Goal: Information Seeking & Learning: Learn about a topic

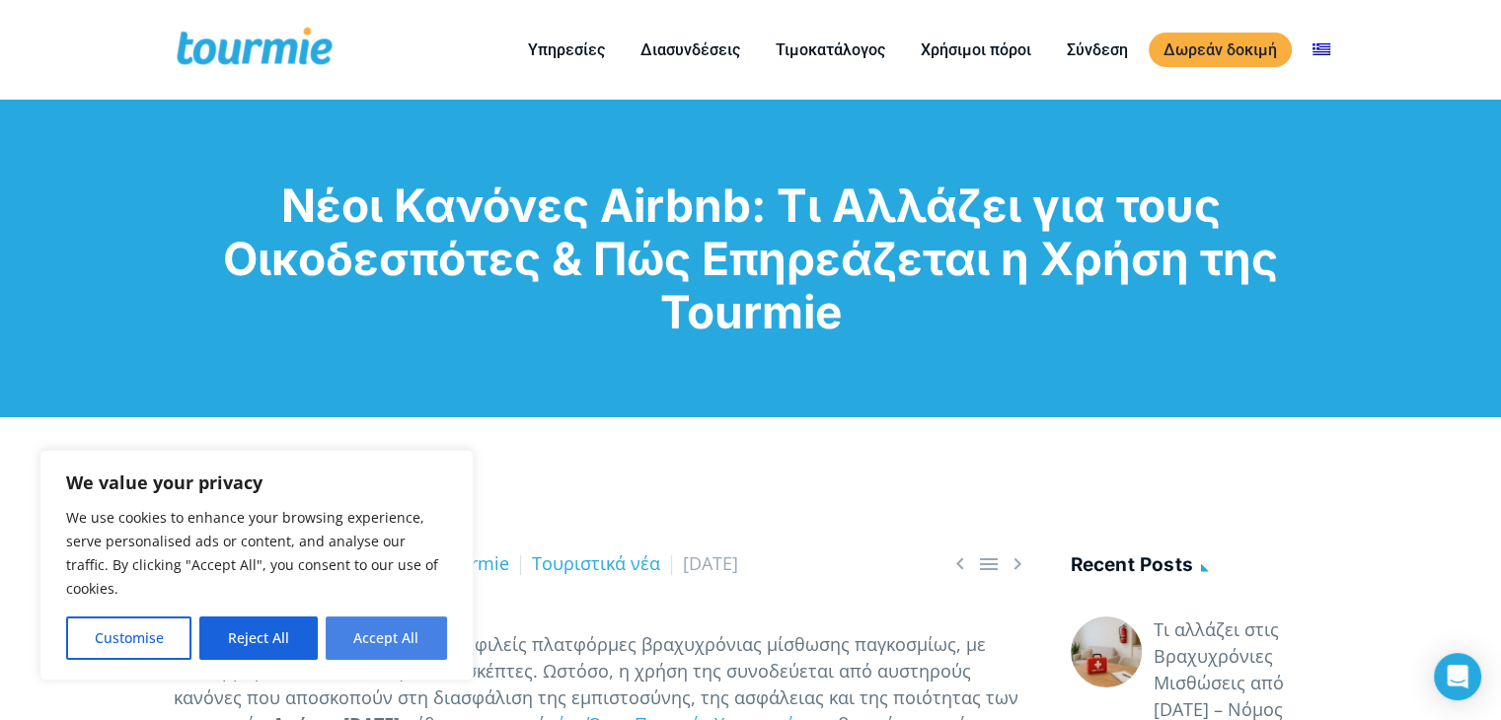
click at [376, 635] on button "Accept All" at bounding box center [386, 638] width 121 height 43
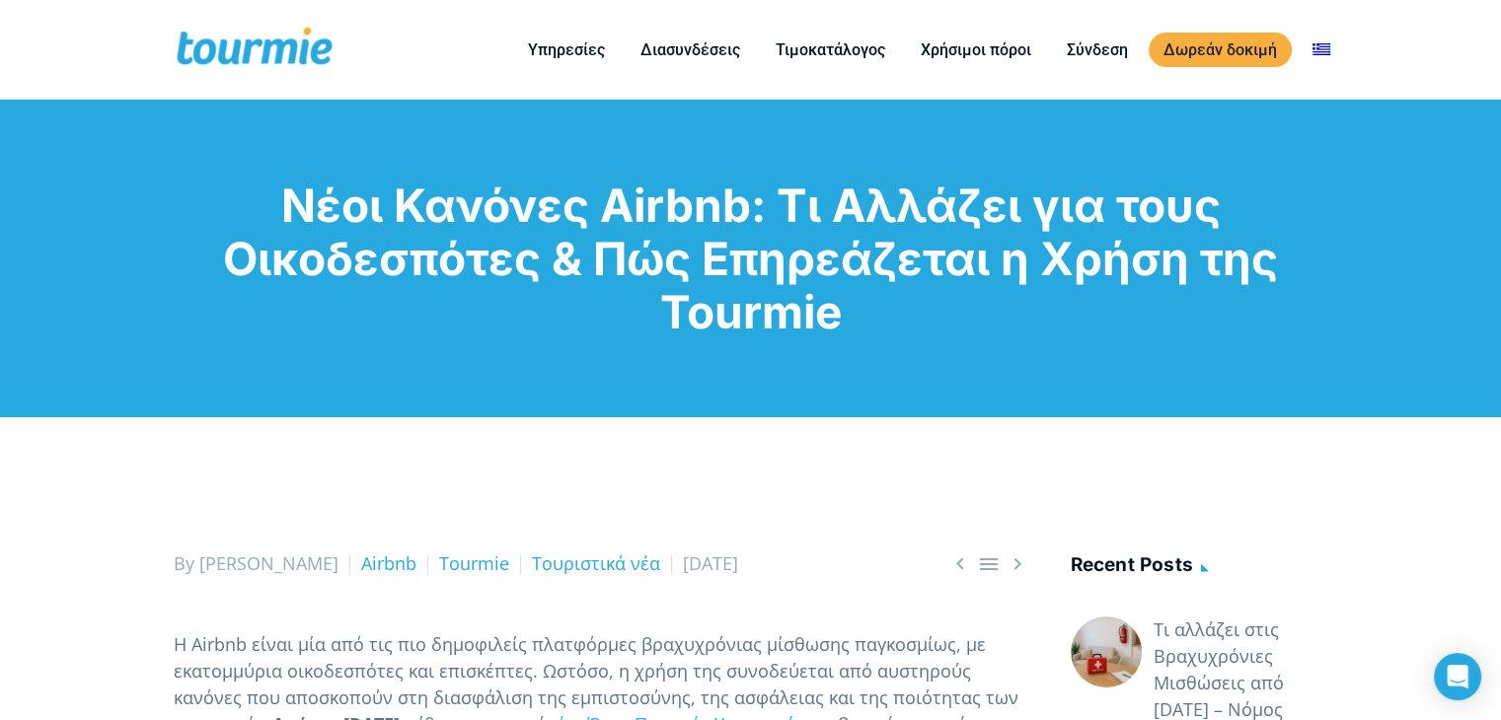
checkbox input "true"
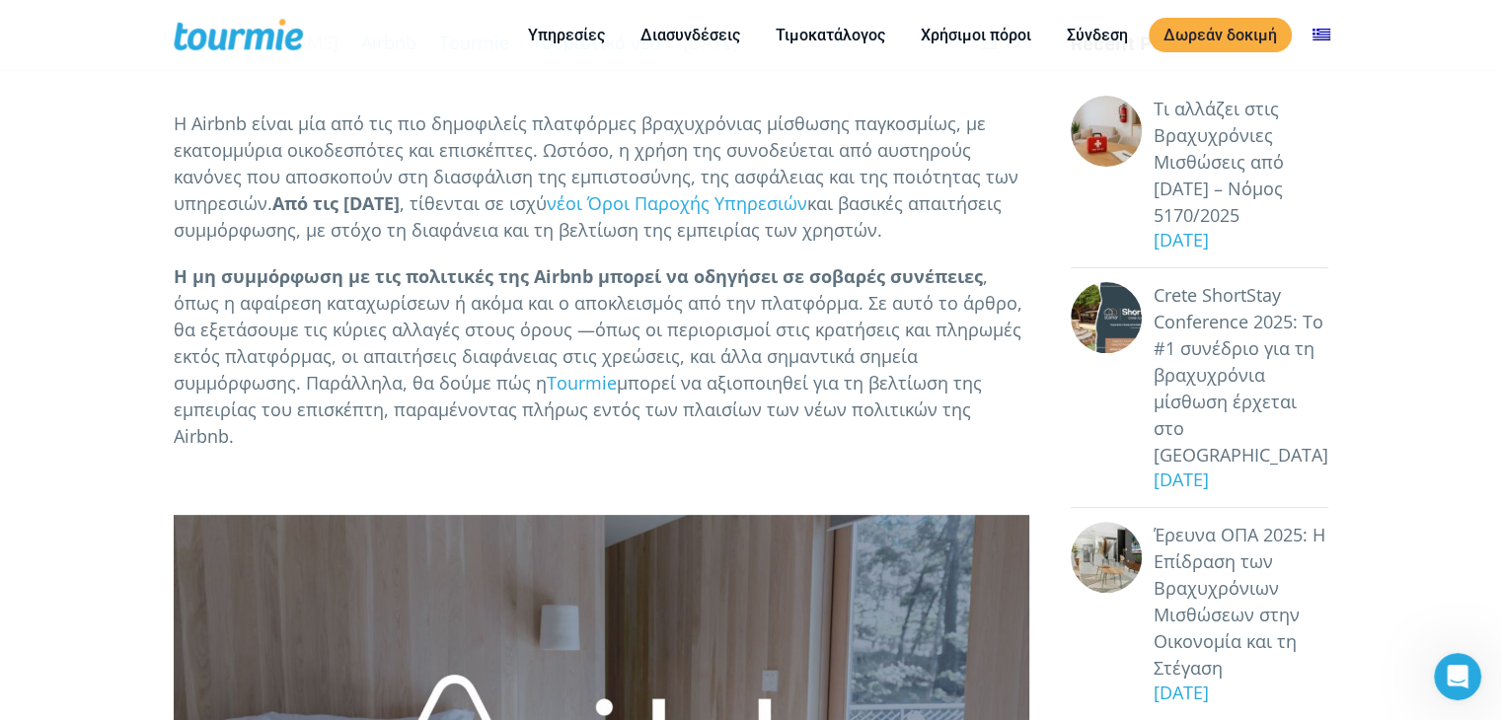
scroll to position [468, 0]
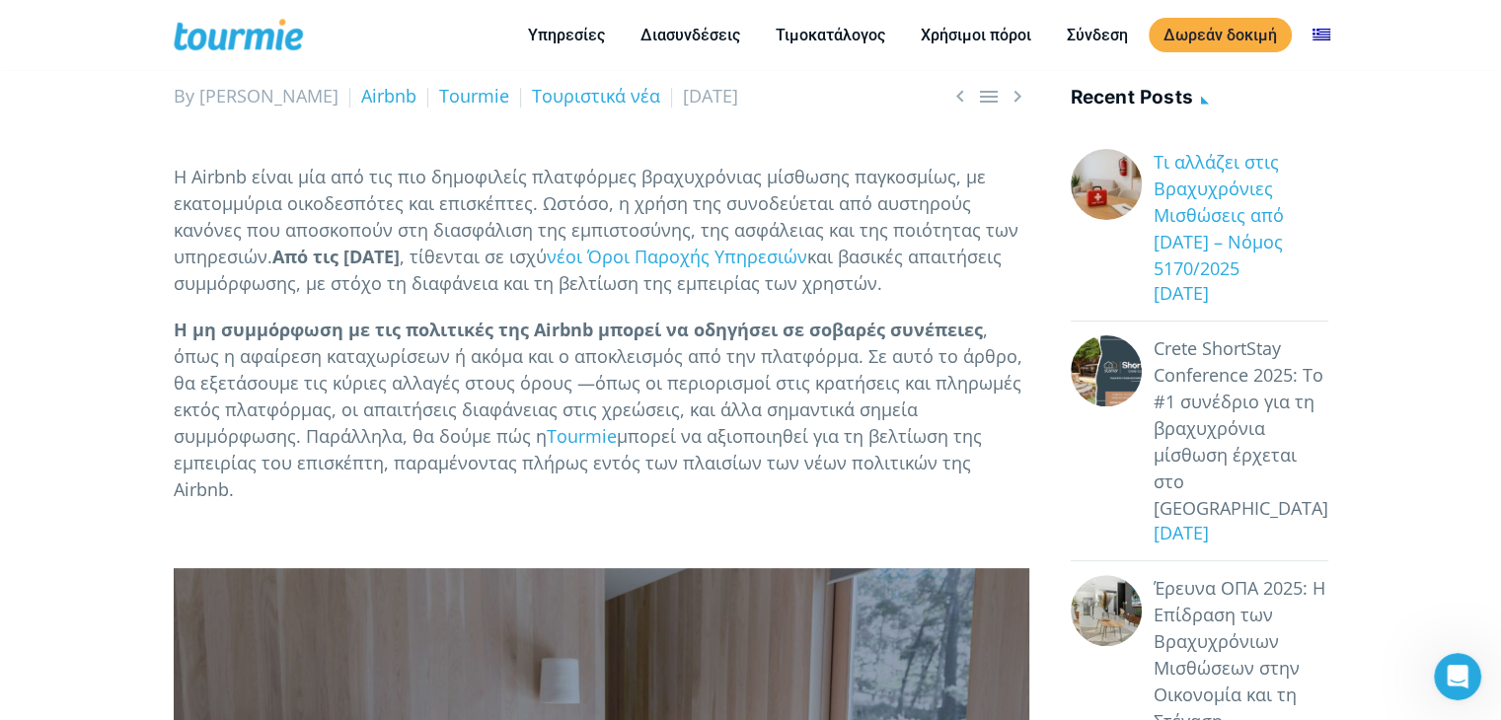
click at [1205, 214] on link "Τι αλλάζει στις Βραχυχρόνιες Μισθώσεις από 1 Οκτωβρίου 2025 – Νόμος 5170/2025" at bounding box center [1241, 215] width 175 height 133
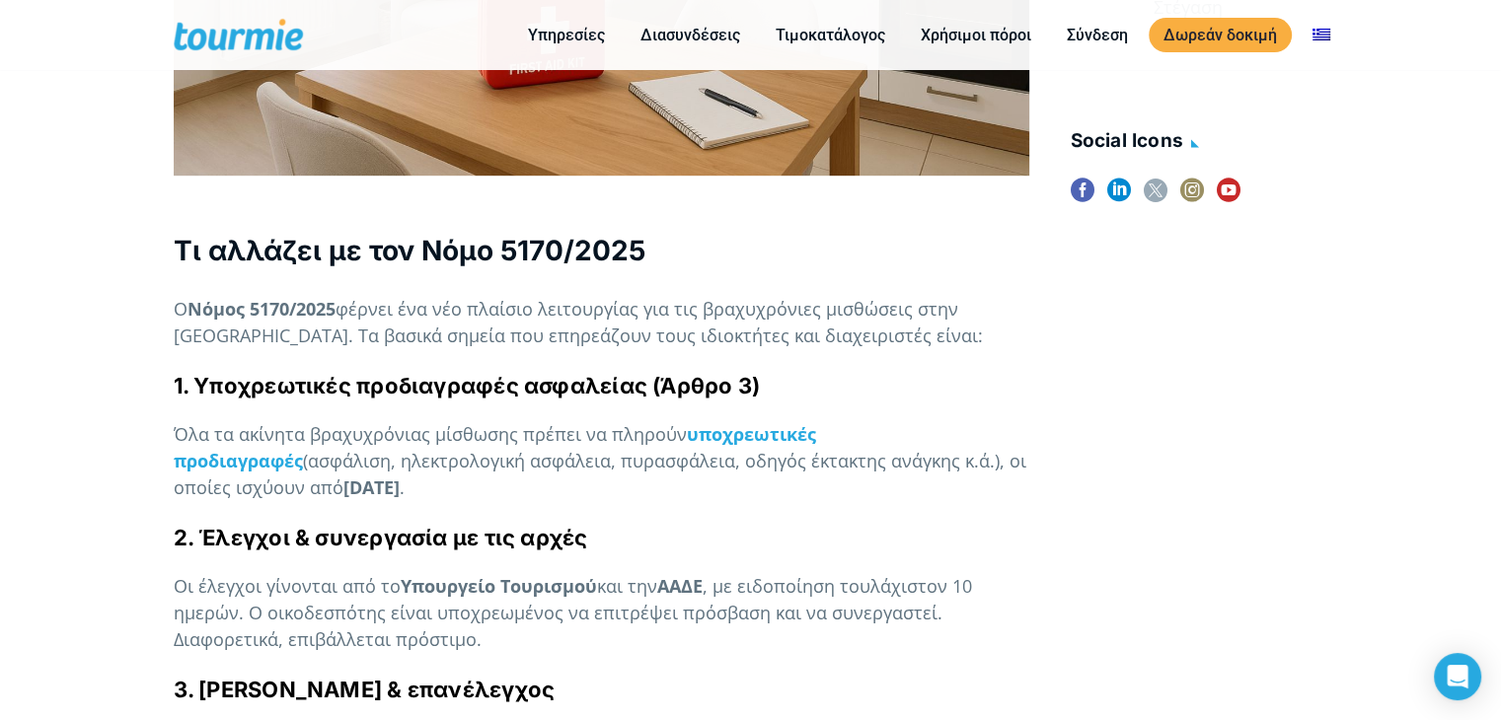
scroll to position [1129, 0]
click at [722, 422] on strong "υποχρεωτικές προδιαγραφές" at bounding box center [495, 447] width 642 height 50
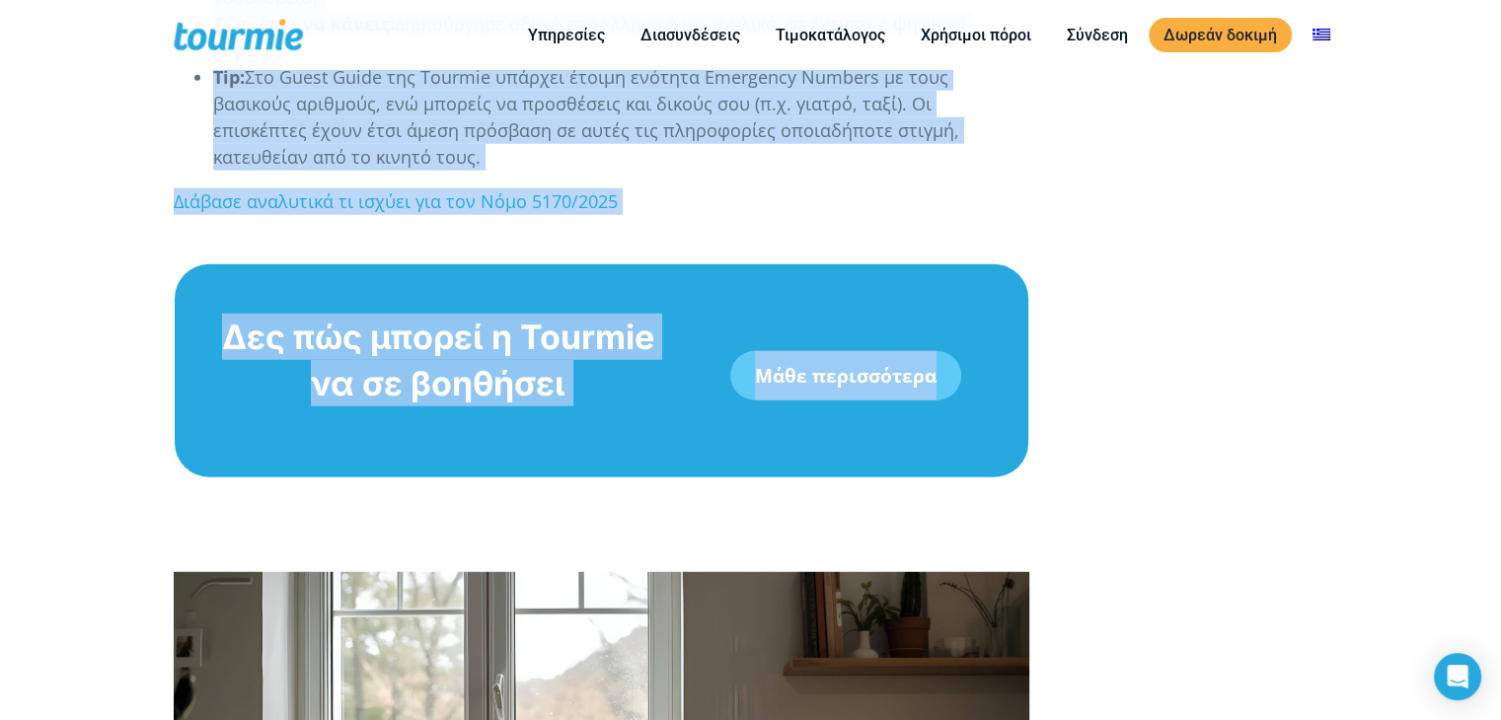
scroll to position [5237, 0]
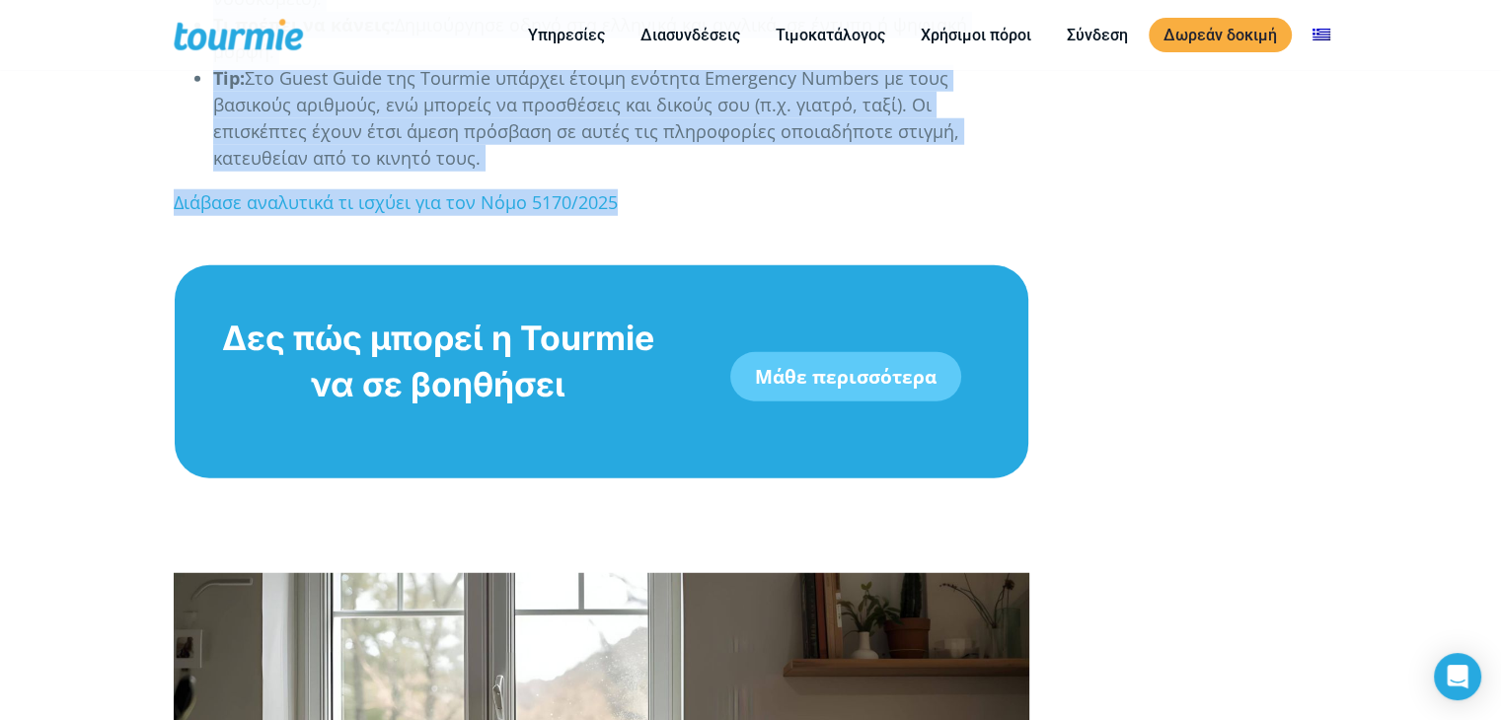
drag, startPoint x: 156, startPoint y: 131, endPoint x: 1089, endPoint y: 142, distance: 933.5
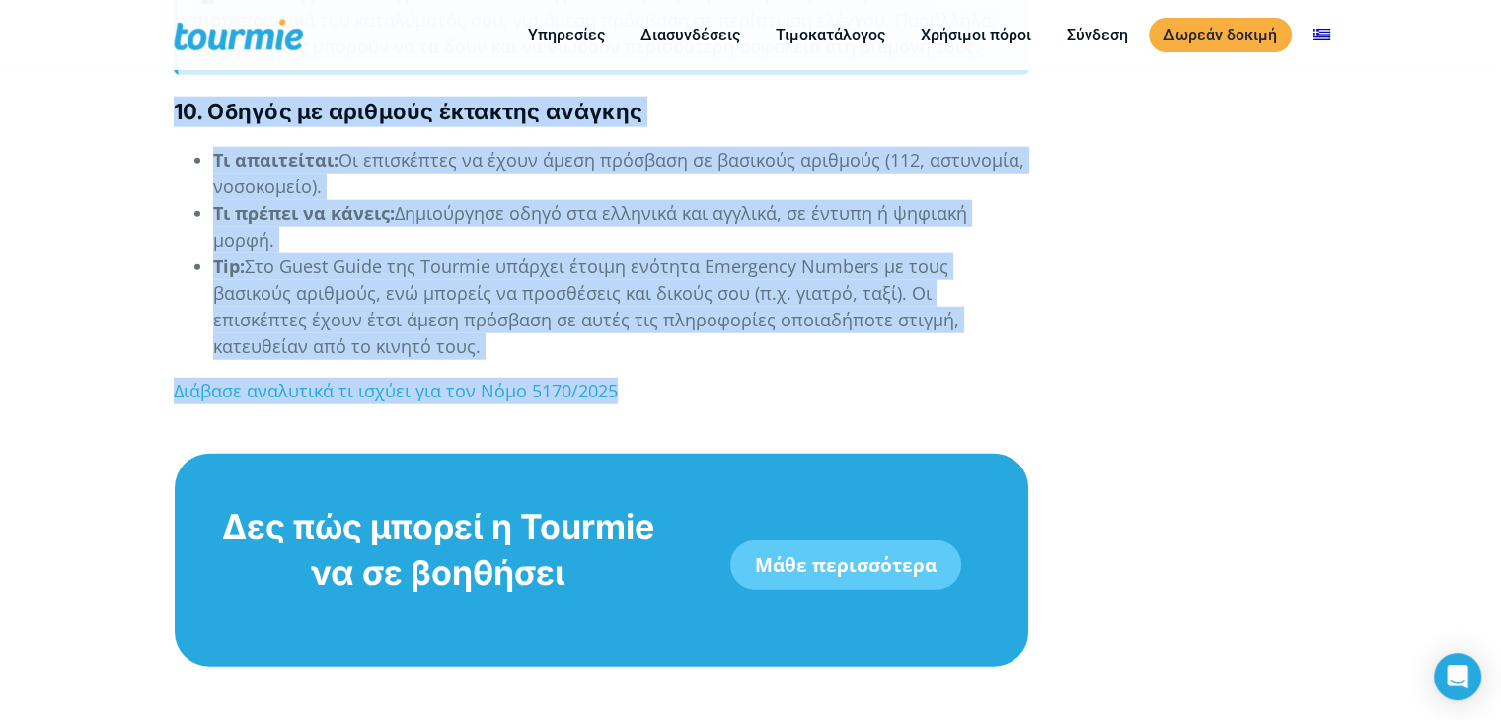
scroll to position [5042, 0]
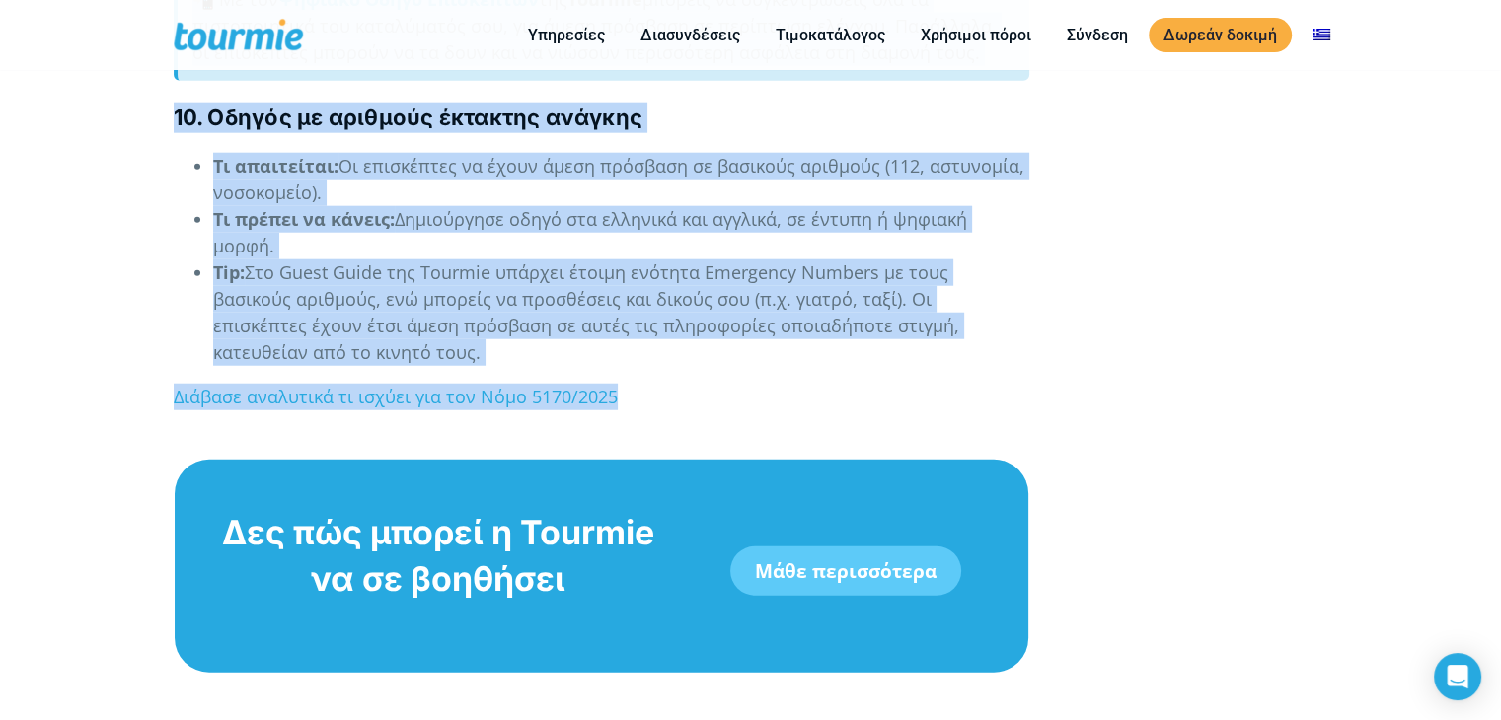
copy div "1. Χώρος κύριας χρήσης Τι απαιτείται: Το ακίνητο πρέπει να είναι χώρος κύριας χ…"
click at [505, 385] on link "Διάβασε αναλυτικά τι ισχύει για τον Νόμο 5170/2025" at bounding box center [396, 397] width 444 height 24
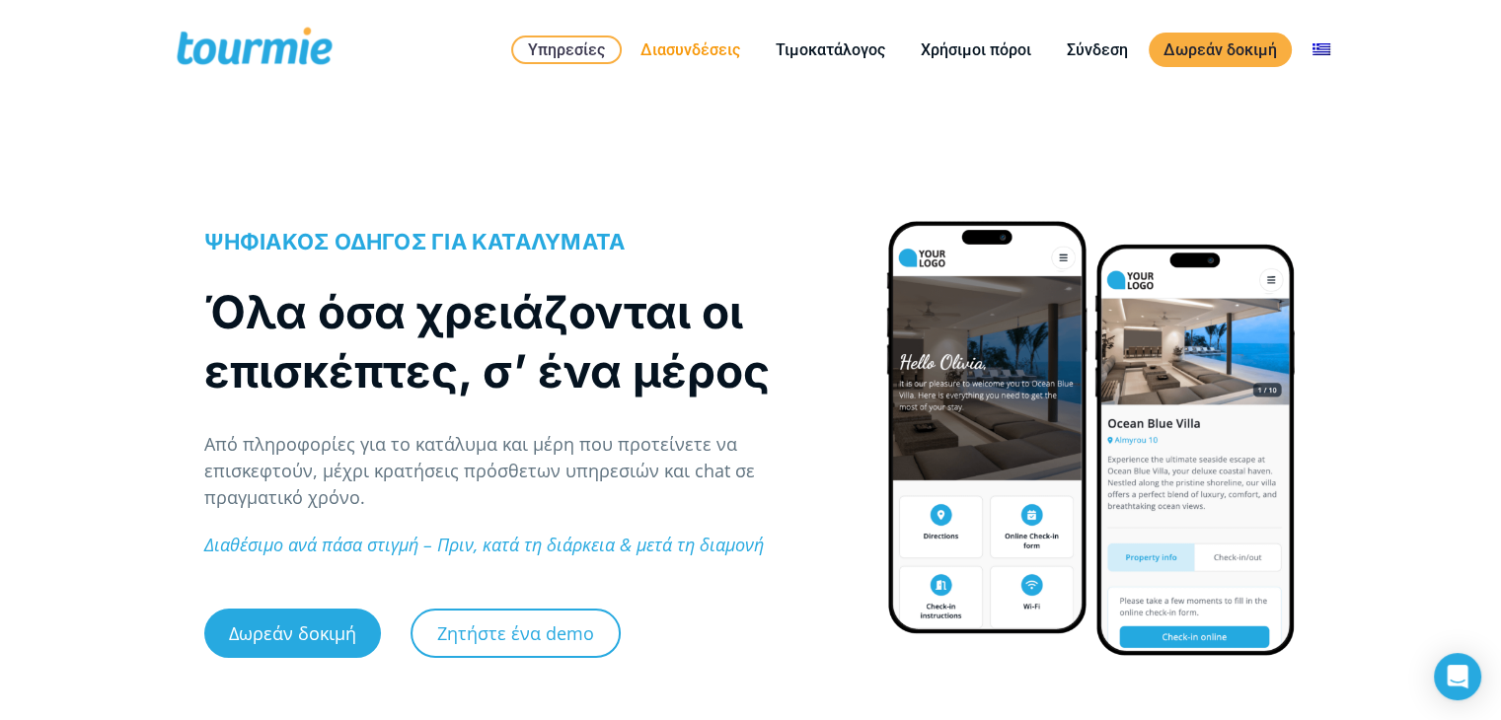
click at [710, 61] on link "Διασυνδέσεις" at bounding box center [690, 49] width 129 height 25
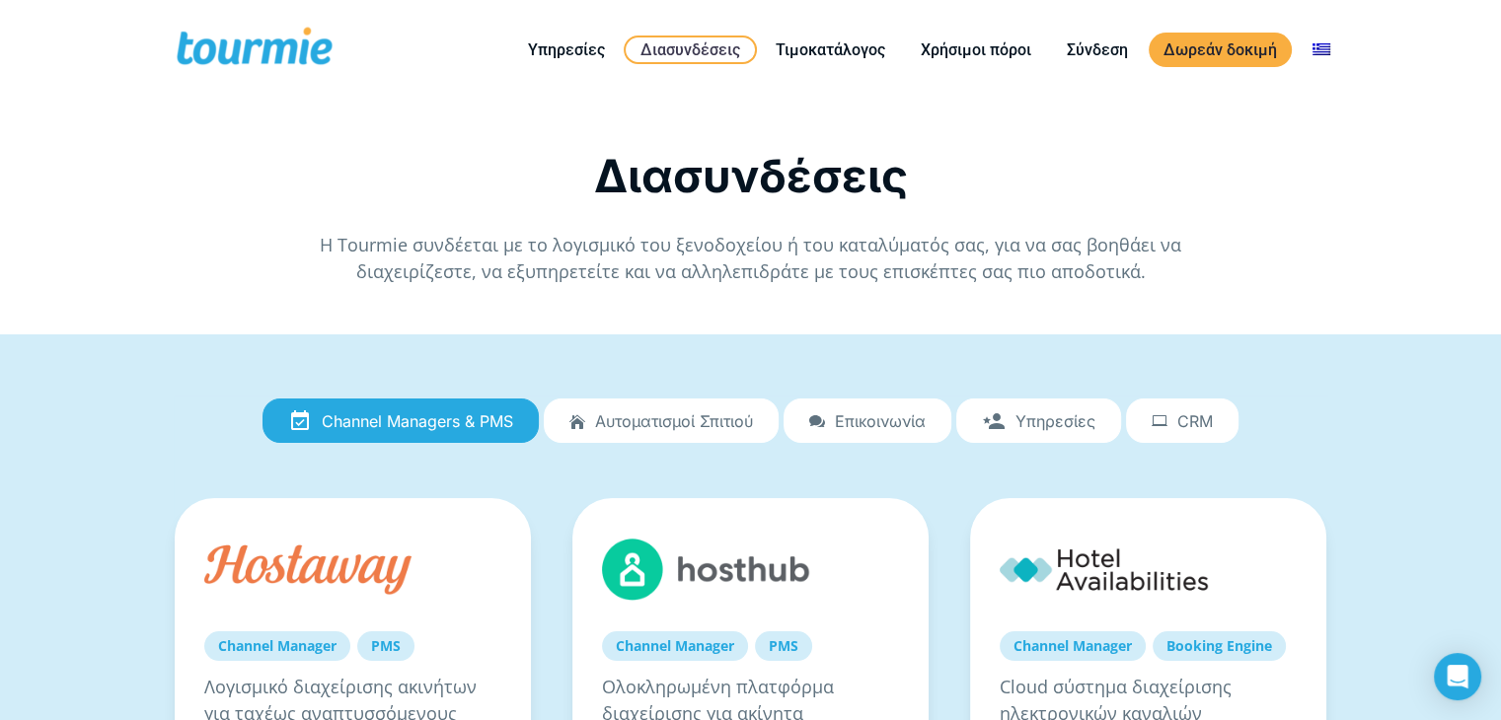
click at [260, 56] on span at bounding box center [255, 50] width 162 height 46
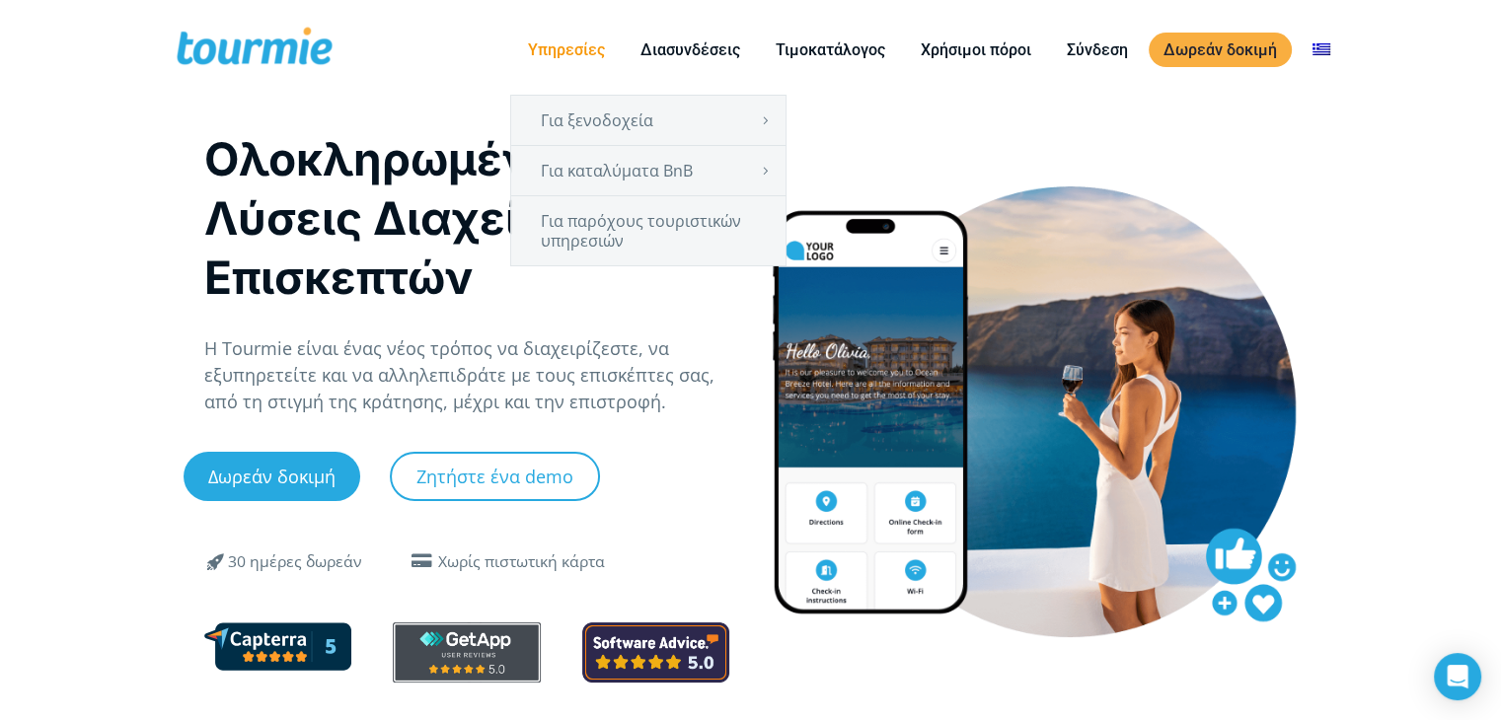
click at [560, 56] on link "Υπηρεσίες" at bounding box center [566, 49] width 107 height 25
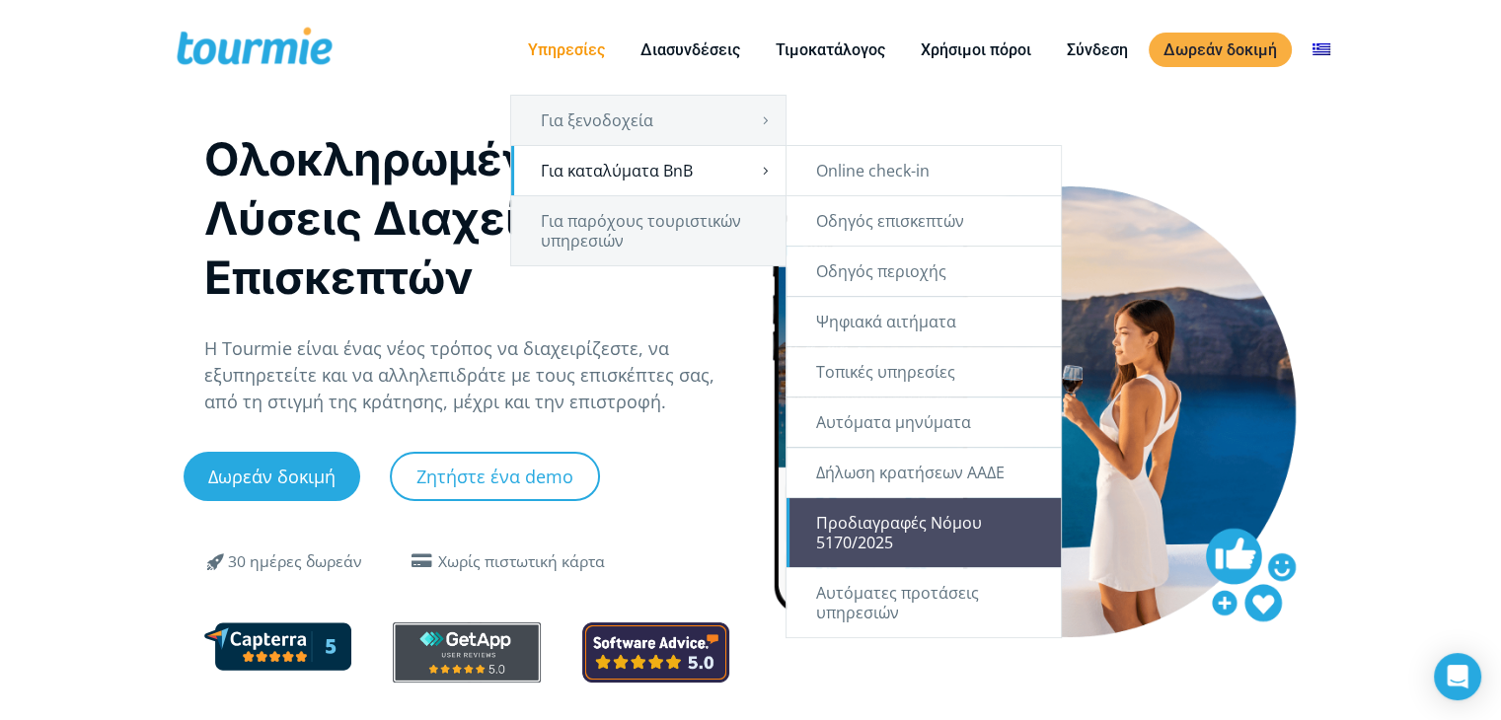
click at [867, 525] on link "Προδιαγραφές Νόμου 5170/2025" at bounding box center [923, 532] width 274 height 69
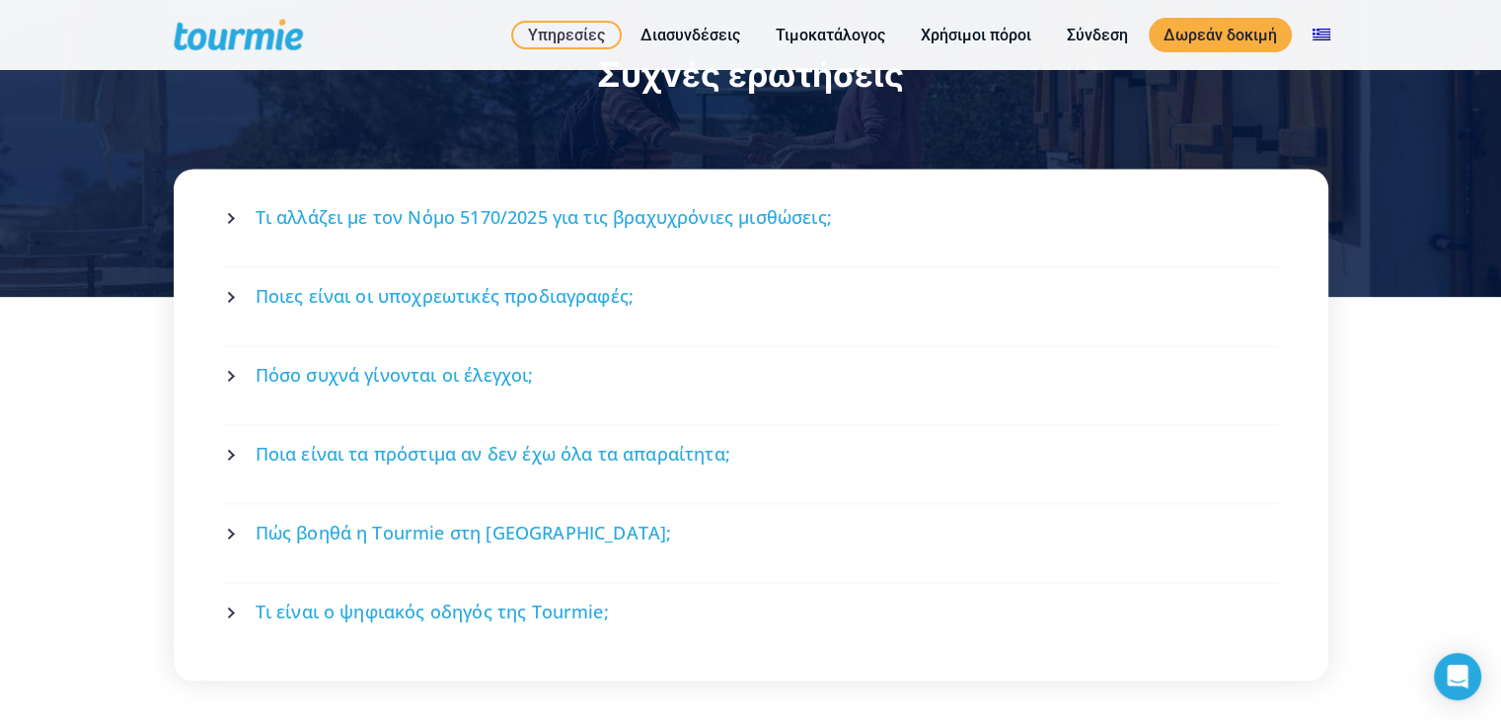
scroll to position [2727, 0]
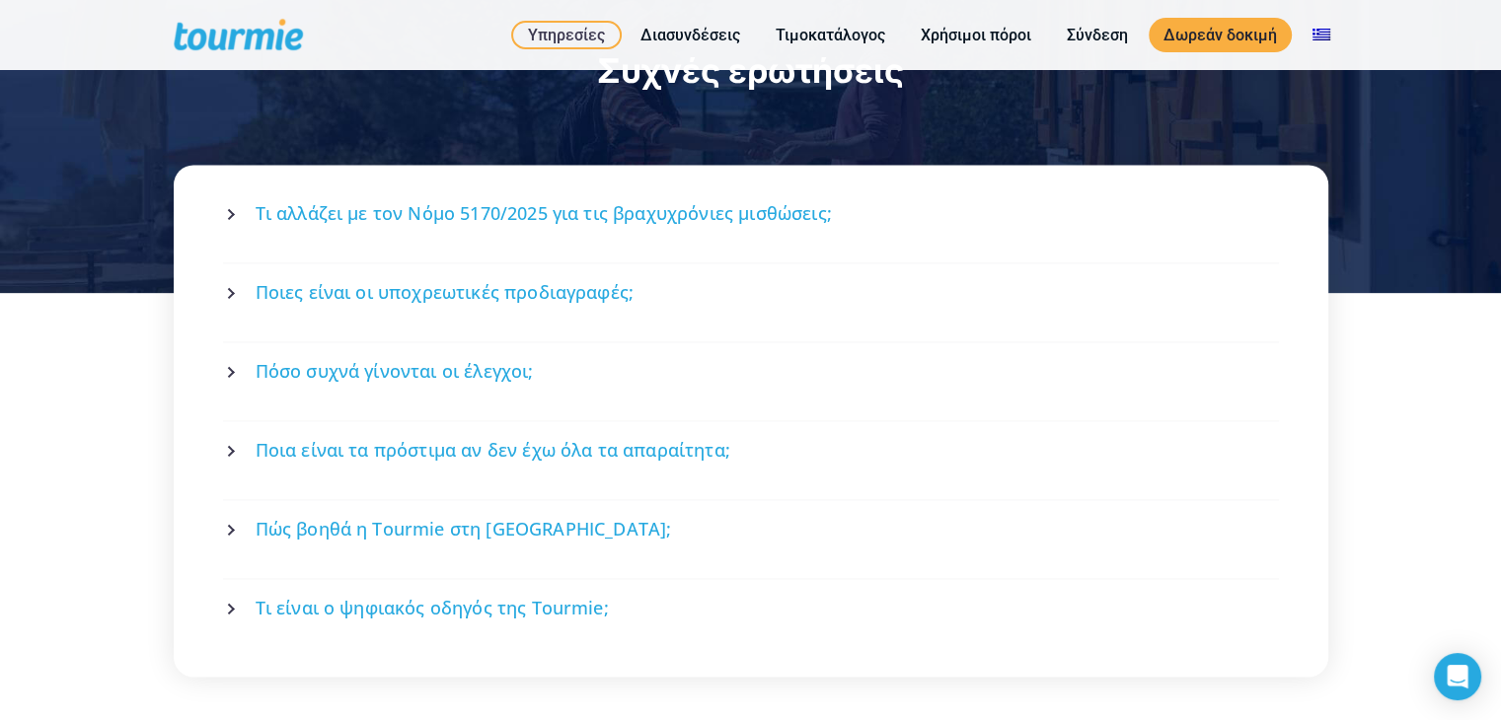
click at [602, 280] on span "Ποιες είναι οι υποχρεωτικές προδιαγραφές;" at bounding box center [445, 292] width 379 height 25
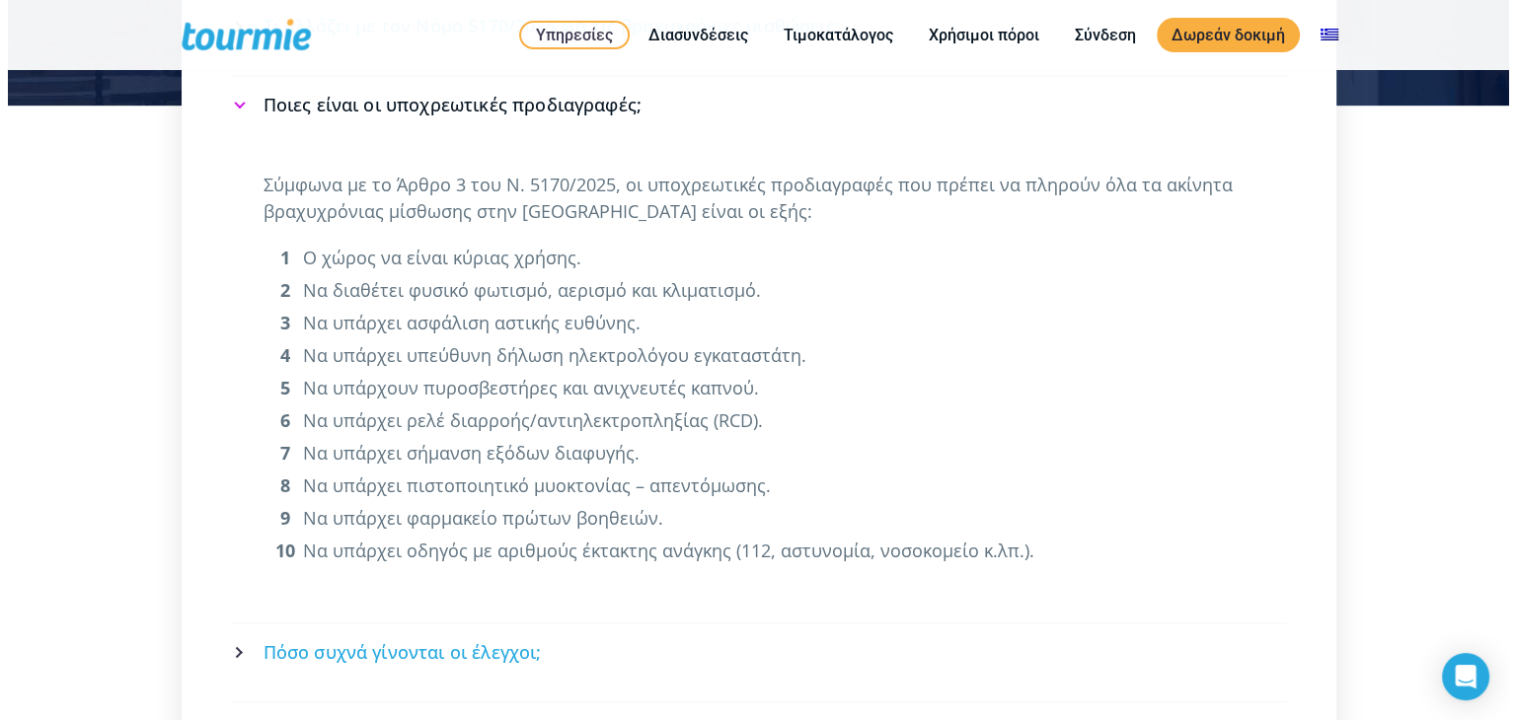
scroll to position [2929, 0]
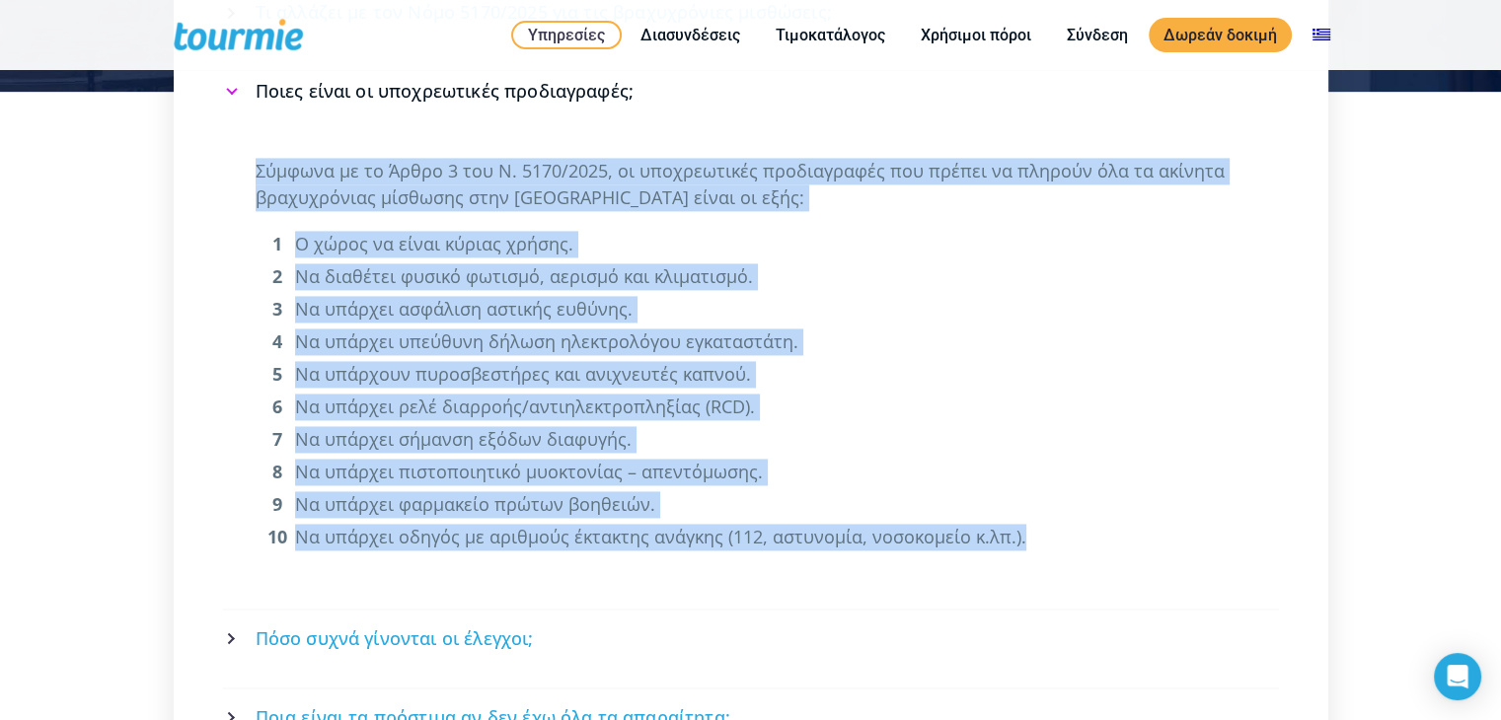
drag, startPoint x: 255, startPoint y: 108, endPoint x: 1029, endPoint y: 489, distance: 863.6
click at [1029, 489] on div "Σύμφωνα με το Άρθρο 3 του Ν. 5170/2025, οι υποχρεωτικές προδιαγραφές που πρέπει…" at bounding box center [751, 357] width 991 height 399
copy div "Loremip do si Ametc 9 adi E. 4062/1190, se doeiusmodtem incididuntut lab etdolo…"
